Goal: Task Accomplishment & Management: Use online tool/utility

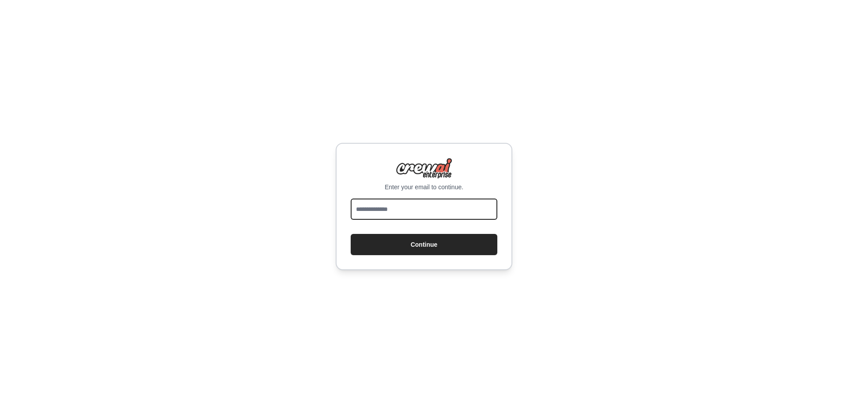
click at [396, 208] on input "email" at bounding box center [424, 208] width 147 height 21
type input "**********"
click at [351, 234] on button "Continue" at bounding box center [424, 244] width 147 height 21
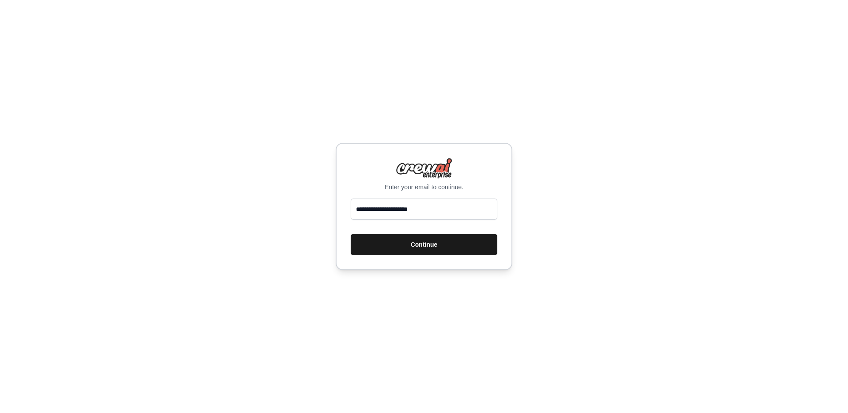
click at [379, 249] on button "Continue" at bounding box center [424, 244] width 147 height 21
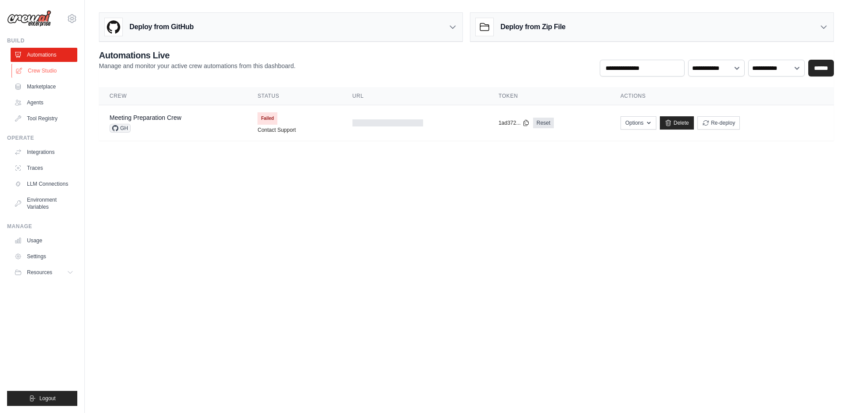
click at [50, 73] on link "Crew Studio" at bounding box center [44, 71] width 67 height 14
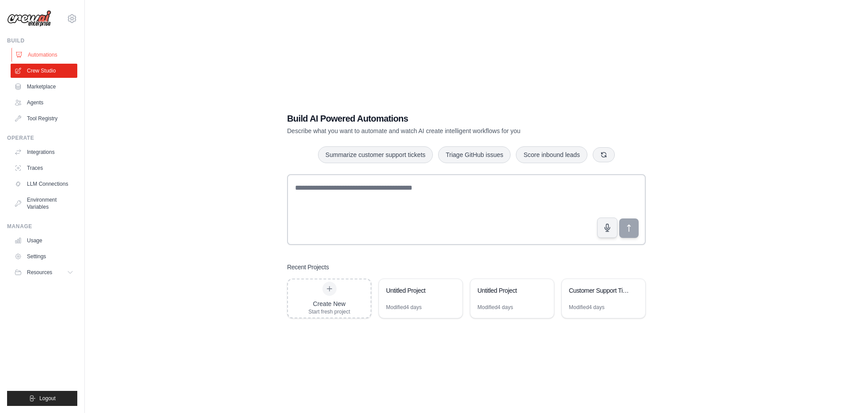
click at [52, 56] on link "Automations" at bounding box center [44, 55] width 67 height 14
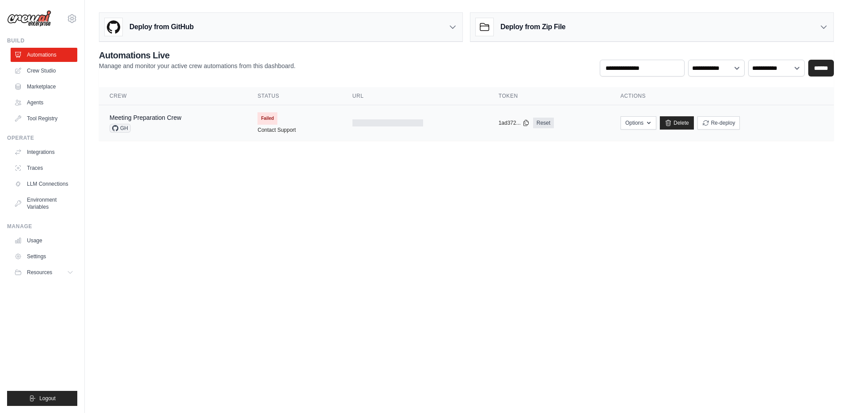
click at [139, 125] on div "GH" at bounding box center [146, 128] width 72 height 9
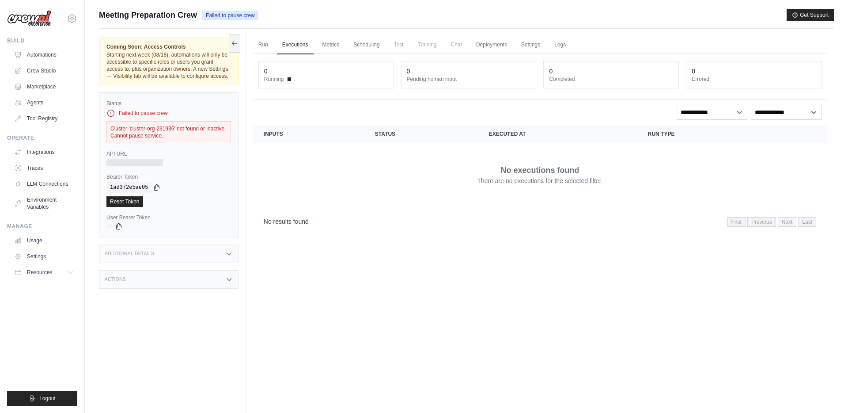
click at [162, 118] on div "Failed to pause crew" at bounding box center [168, 113] width 125 height 9
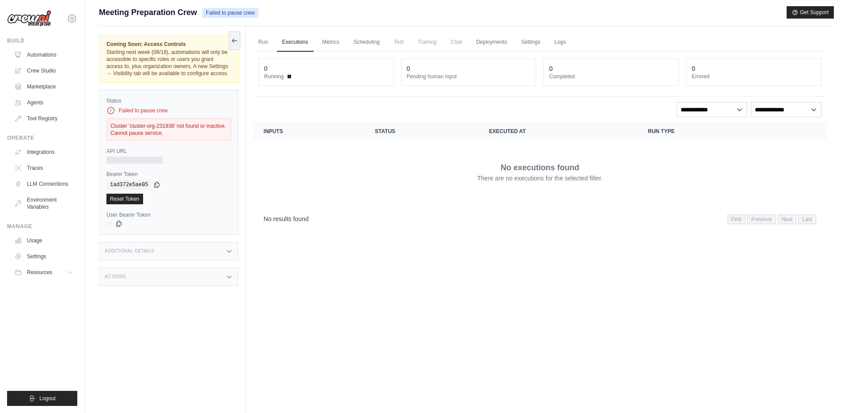
scroll to position [3, 0]
click at [27, 70] on link "Crew Studio" at bounding box center [44, 71] width 67 height 14
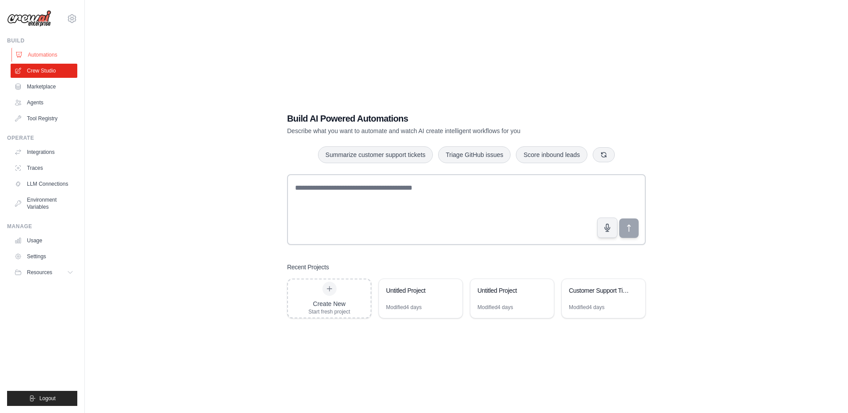
click at [45, 53] on link "Automations" at bounding box center [44, 55] width 67 height 14
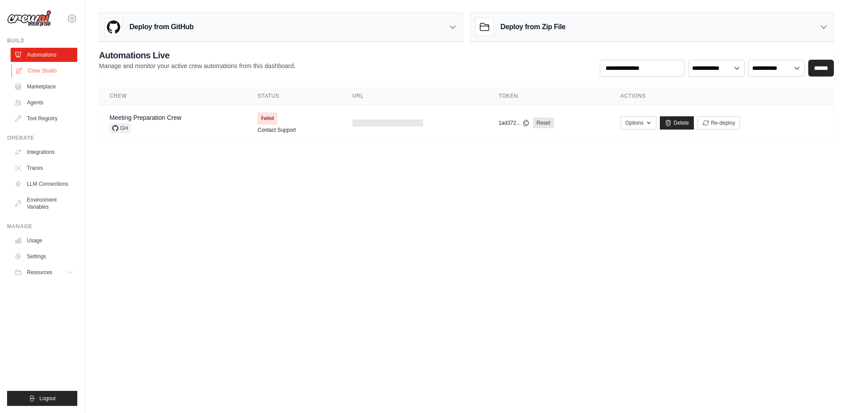
click at [43, 72] on link "Crew Studio" at bounding box center [44, 71] width 67 height 14
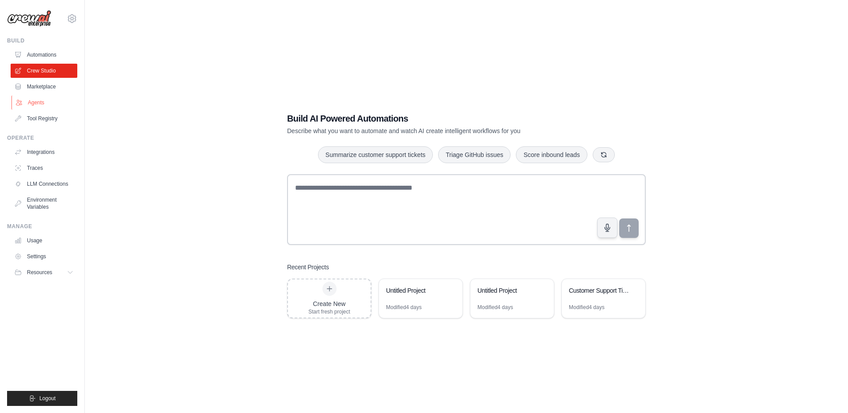
click at [43, 97] on link "Agents" at bounding box center [44, 102] width 67 height 14
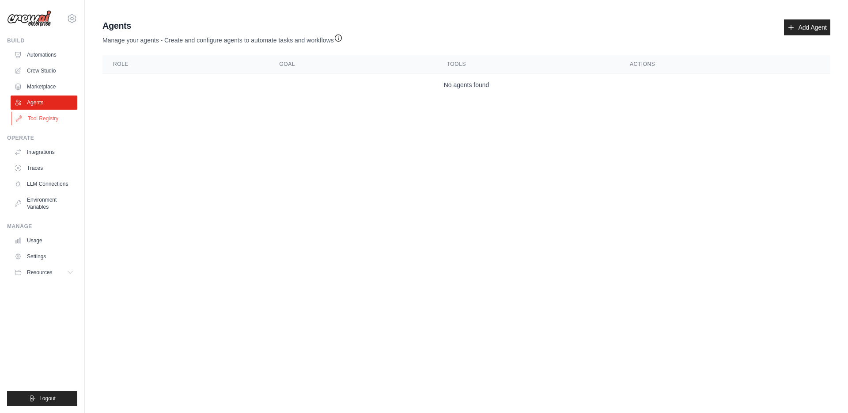
click at [45, 116] on link "Tool Registry" at bounding box center [44, 118] width 67 height 14
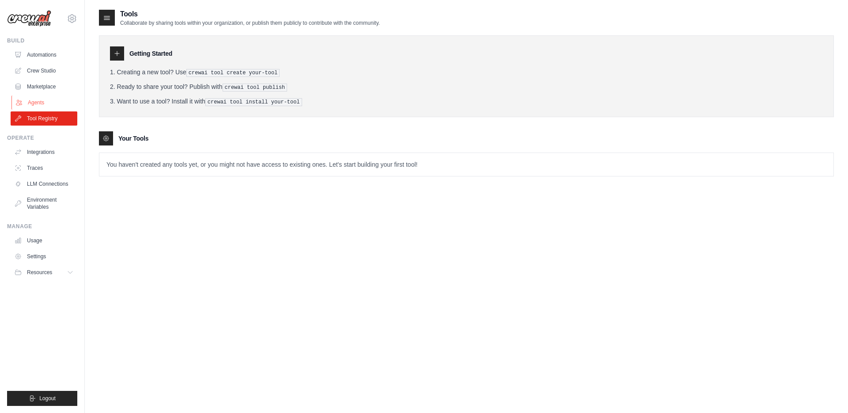
click at [47, 95] on link "Agents" at bounding box center [44, 102] width 67 height 14
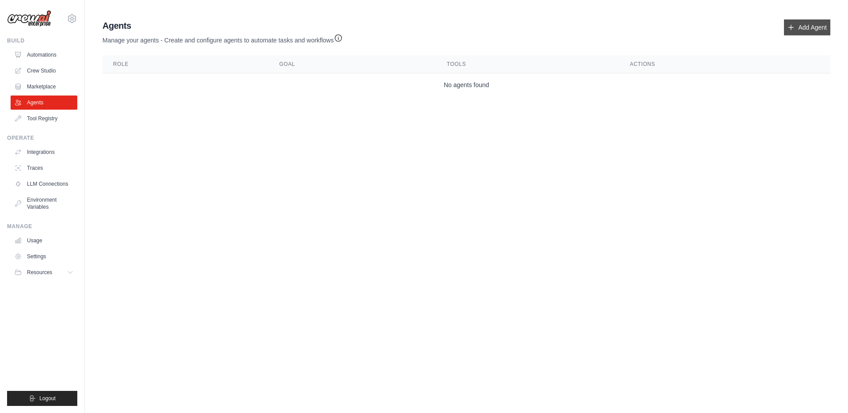
click at [814, 30] on link "Add Agent" at bounding box center [807, 27] width 46 height 16
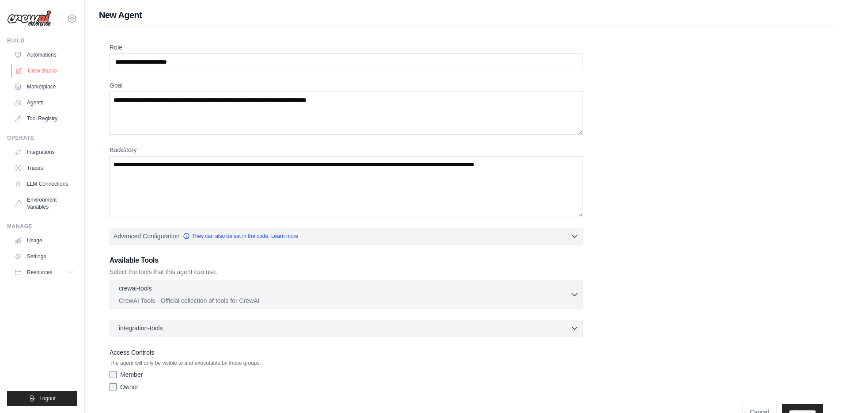
click at [57, 79] on ul "Automations Crew Studio Marketplace Agents Tool Registry" at bounding box center [44, 87] width 67 height 78
click at [28, 77] on link "Crew Studio" at bounding box center [44, 71] width 67 height 14
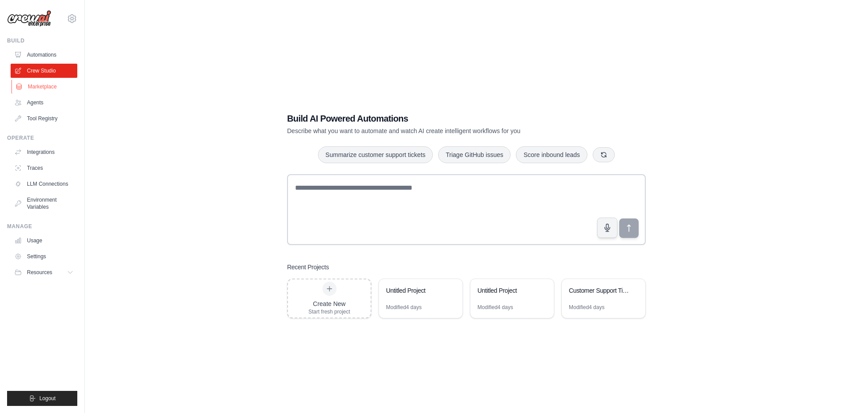
click at [41, 80] on link "Marketplace" at bounding box center [44, 87] width 67 height 14
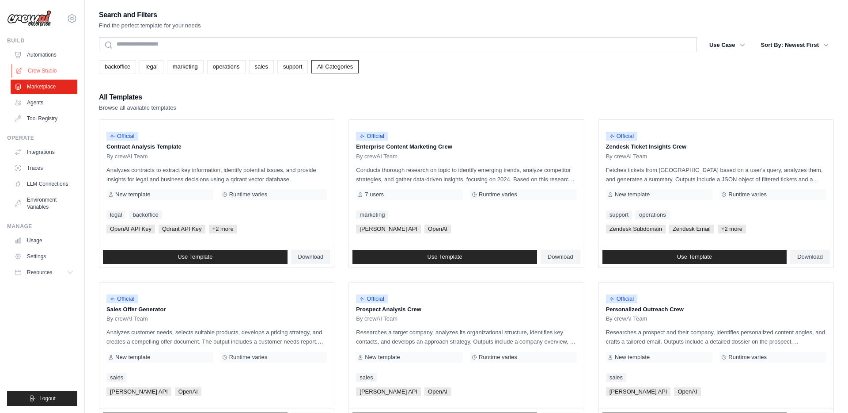
click at [41, 75] on link "Crew Studio" at bounding box center [44, 71] width 67 height 14
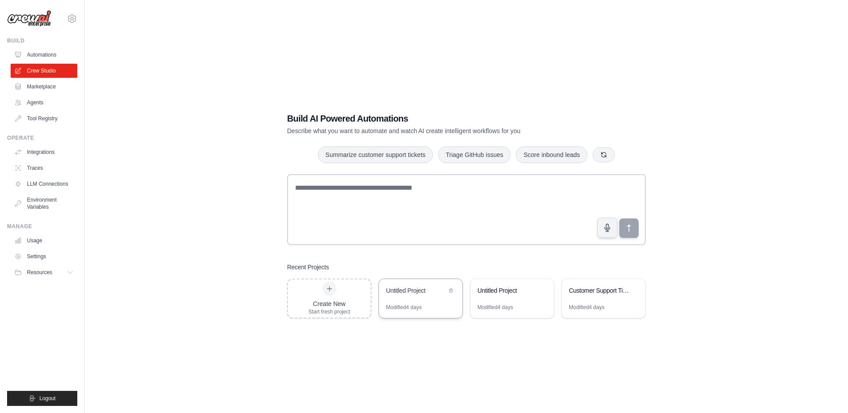
click at [429, 300] on div "Untitled Project" at bounding box center [421, 291] width 84 height 25
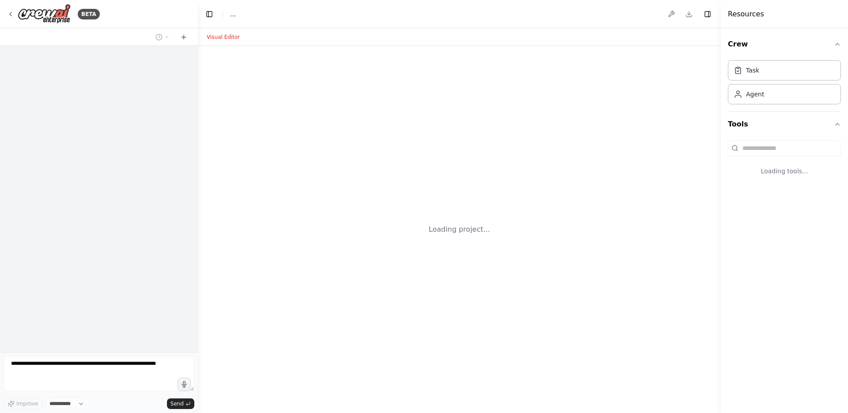
select select "****"
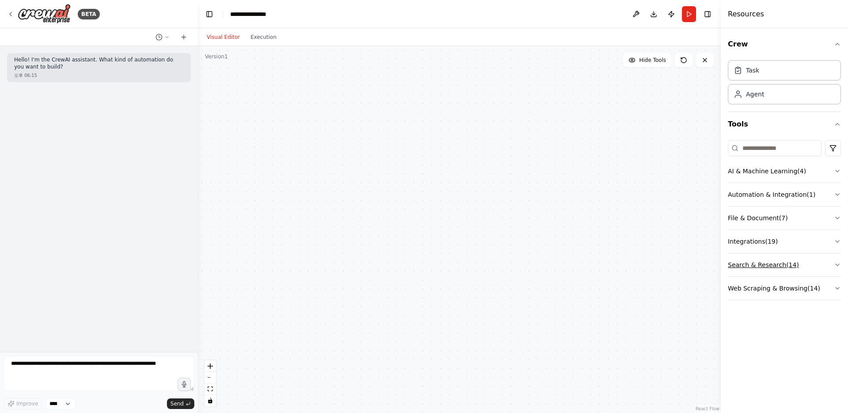
click at [754, 275] on button "Search & Research ( 14 )" at bounding box center [784, 264] width 113 height 23
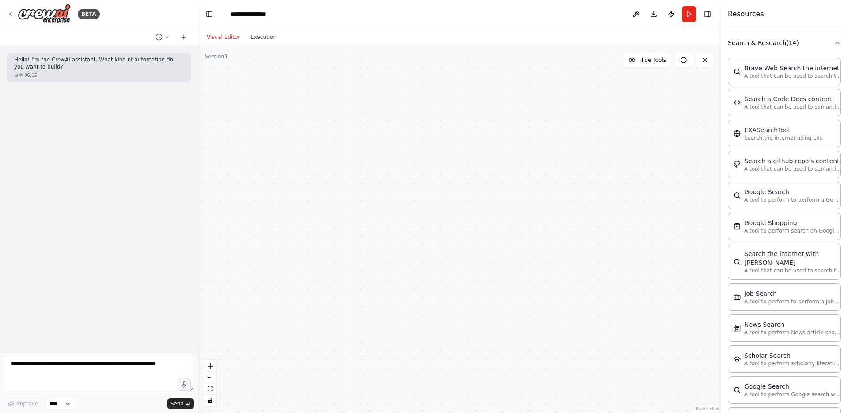
scroll to position [224, 0]
click at [641, 185] on div at bounding box center [459, 229] width 523 height 367
